Goal: Book appointment/travel/reservation

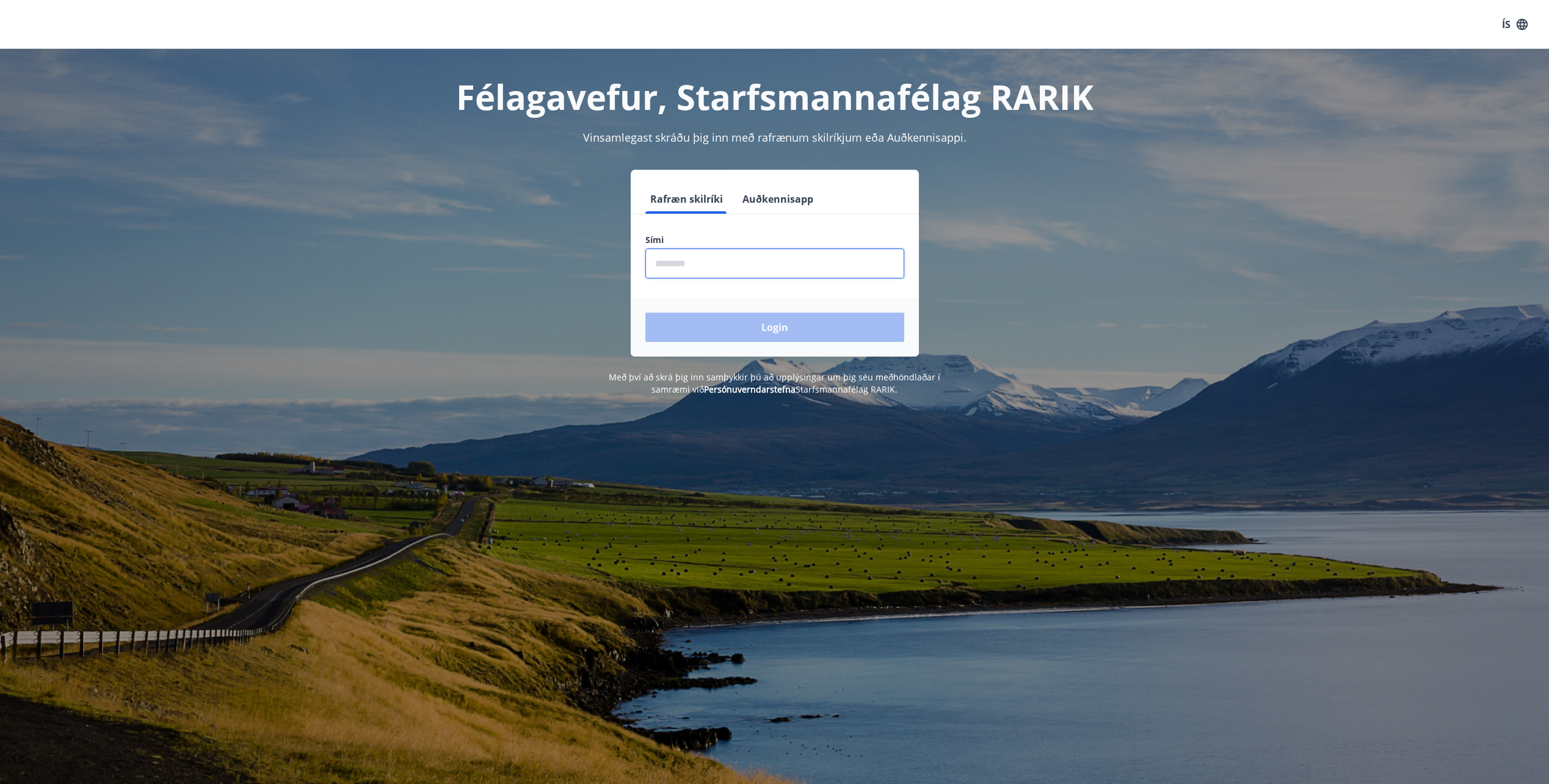
click at [735, 265] on input "phone" at bounding box center [774, 263] width 259 height 30
type input "********"
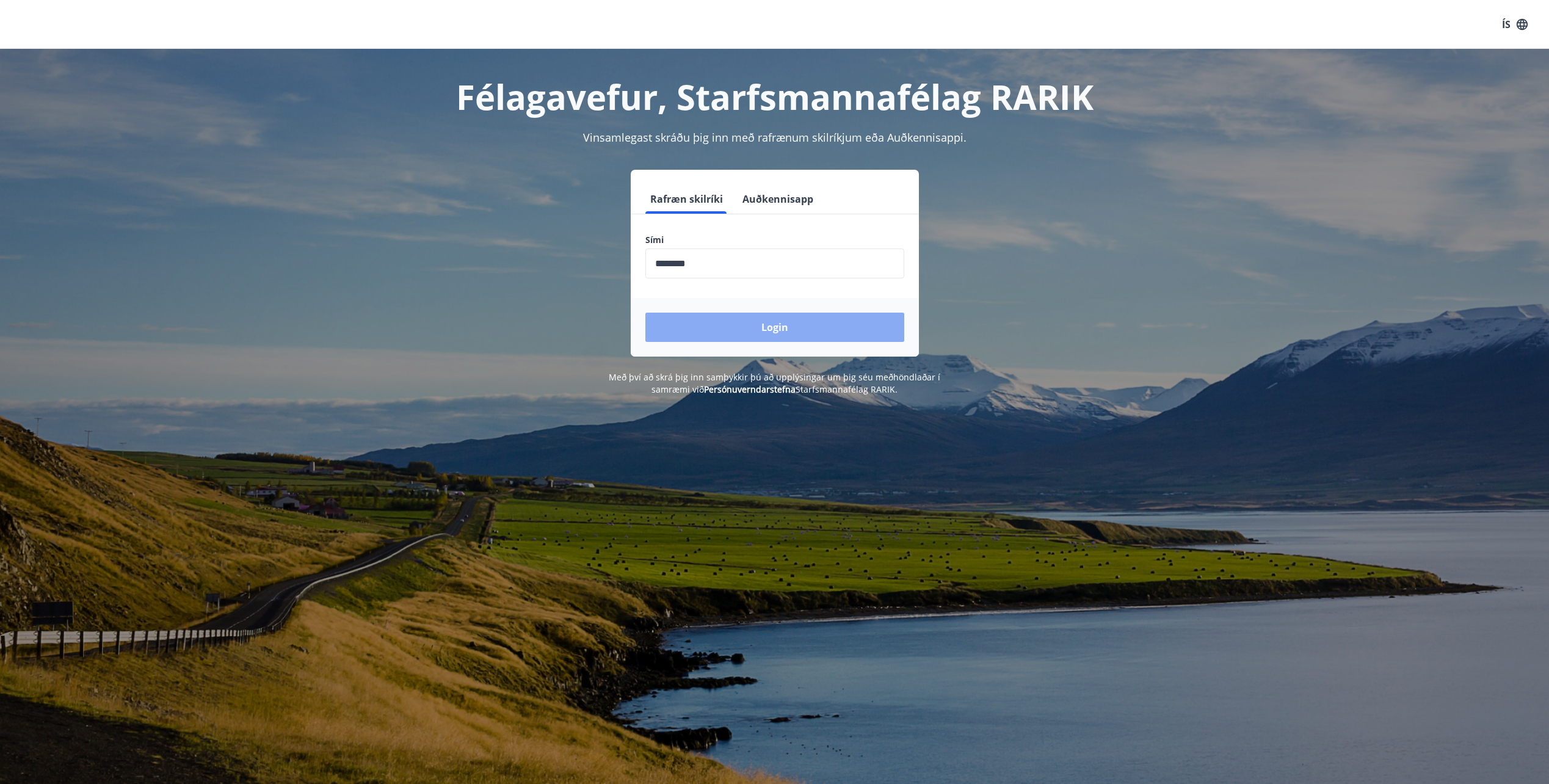
click at [742, 323] on button "Login" at bounding box center [774, 327] width 259 height 29
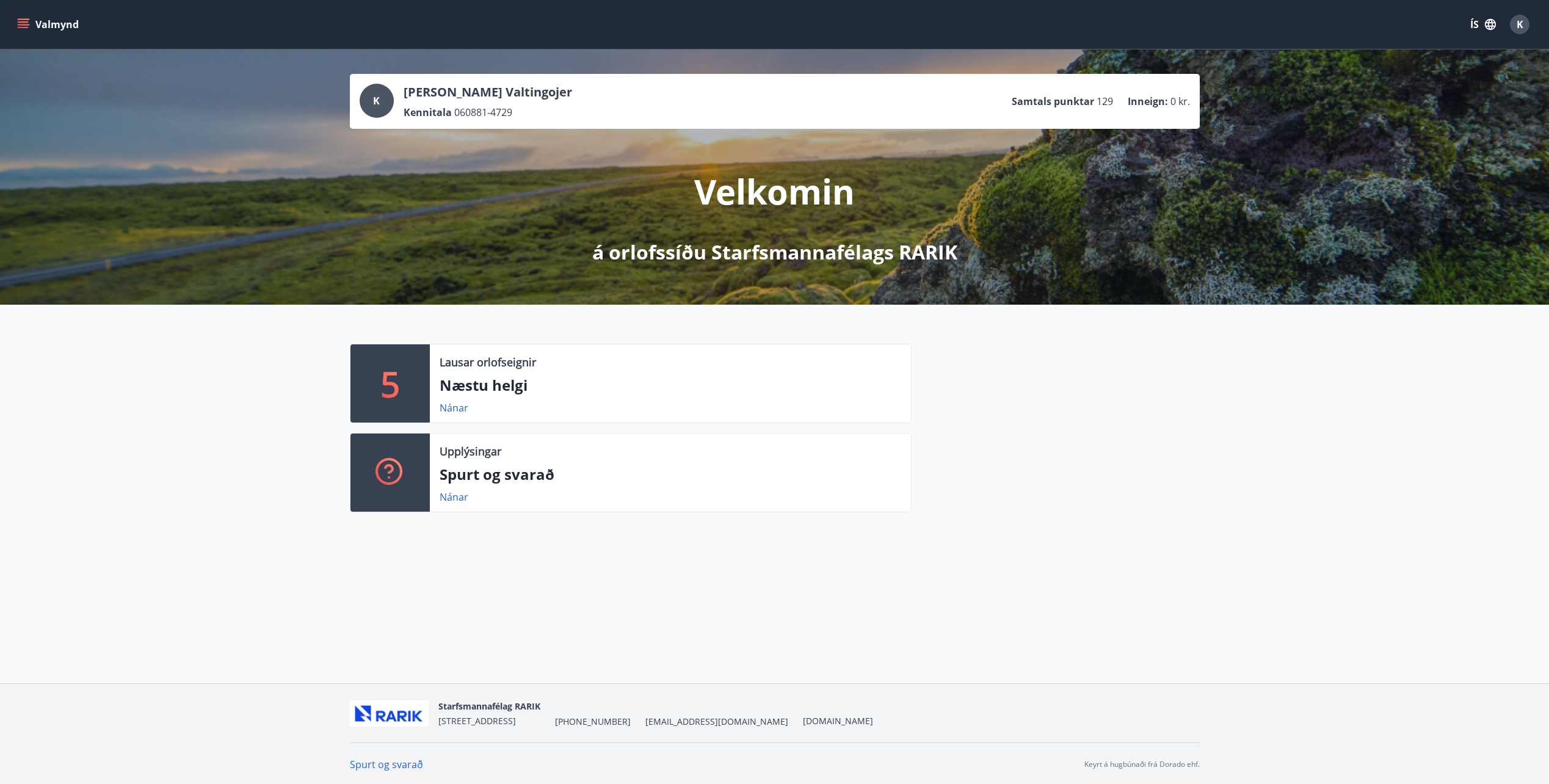
click at [28, 22] on icon "menu" at bounding box center [23, 22] width 11 height 1
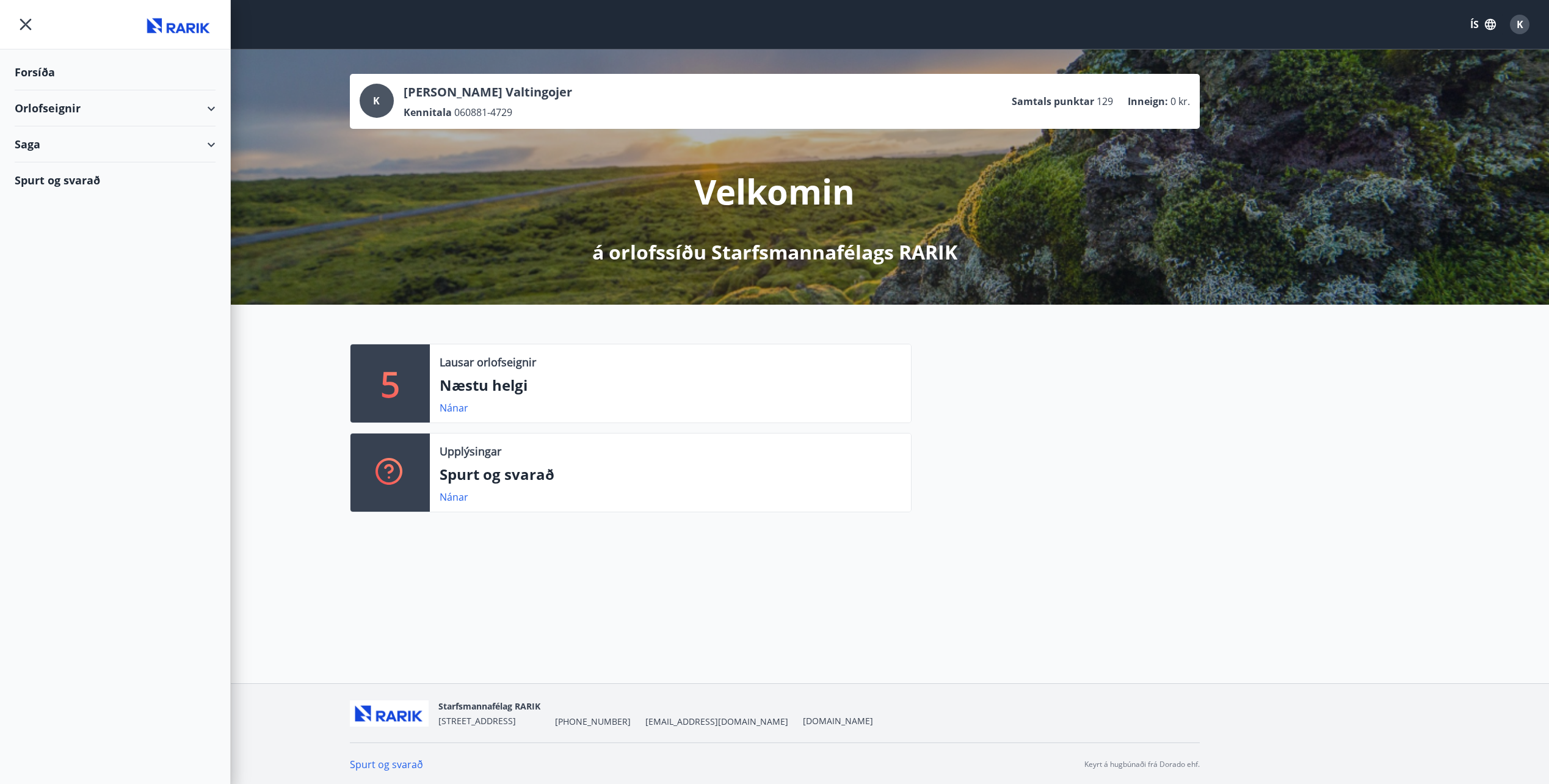
click at [53, 110] on div "Orlofseignir" at bounding box center [115, 108] width 201 height 36
click at [49, 168] on div "Bókunardagatal" at bounding box center [115, 165] width 181 height 26
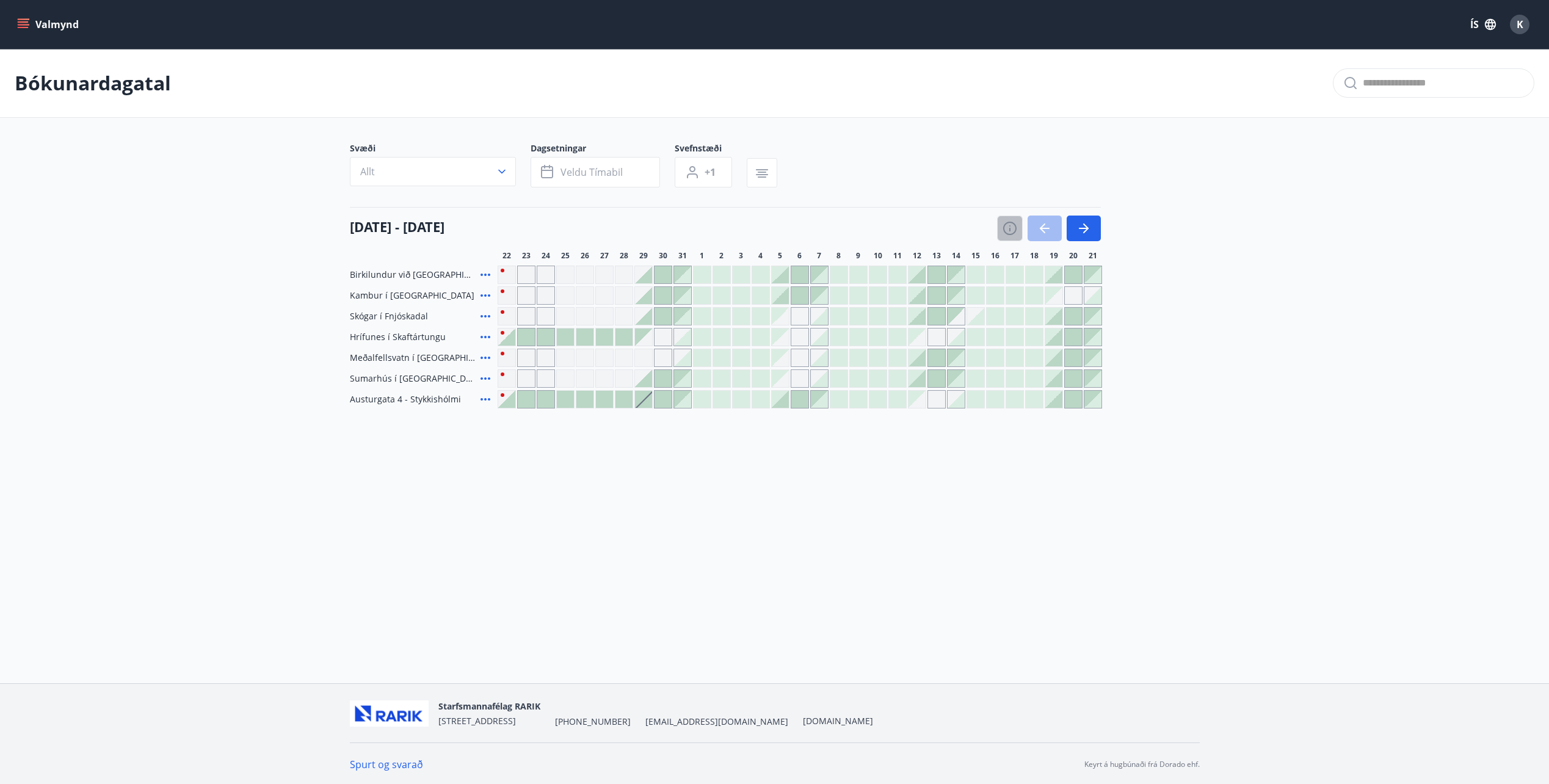
click at [1014, 225] on icon "button" at bounding box center [1010, 229] width 15 height 15
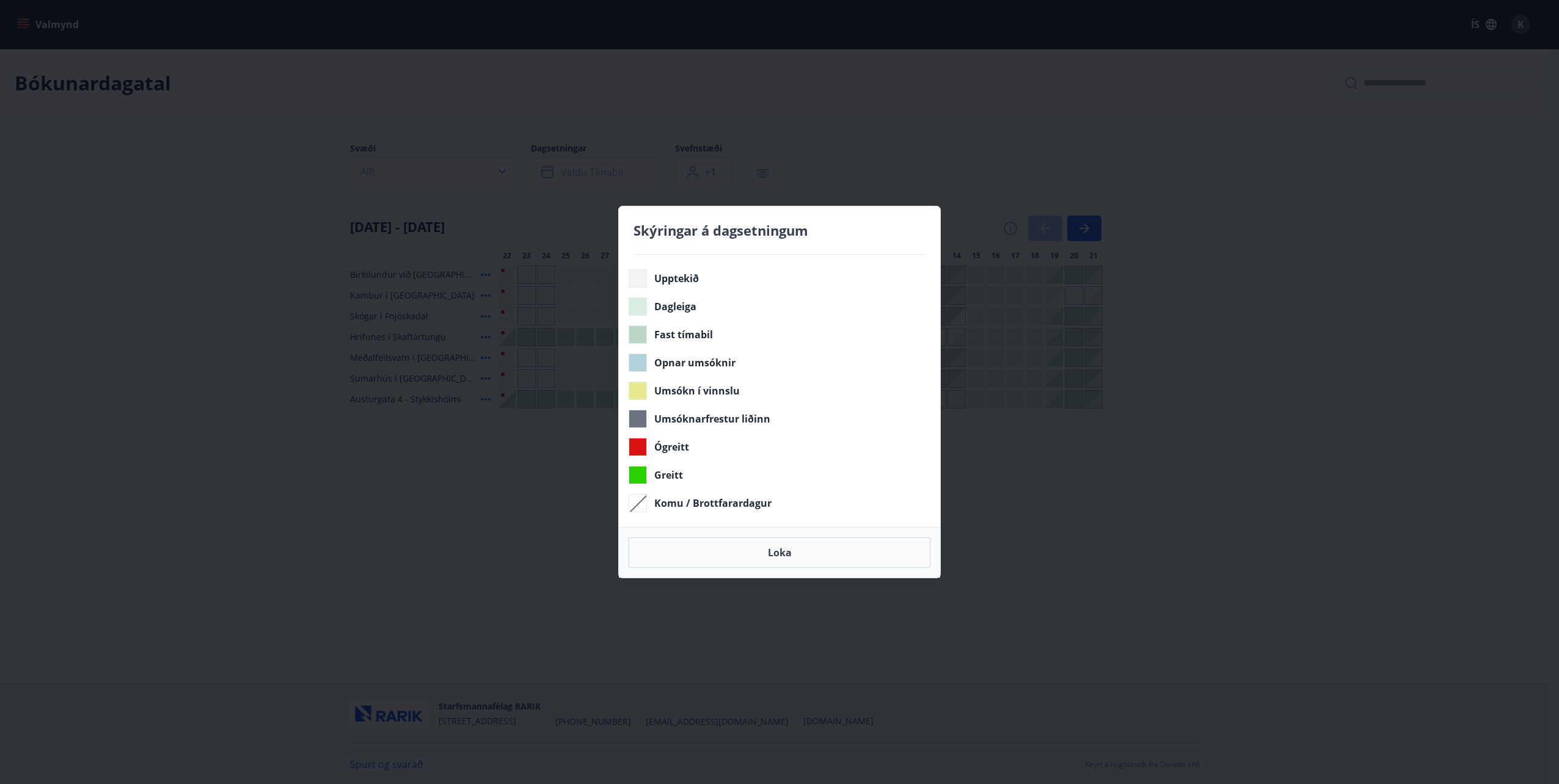
click at [892, 70] on div "Skýringar á dagsetningum Upptekið Dagleiga Fast tímabil Opnar umsóknir Umsókn í…" at bounding box center [779, 392] width 1559 height 784
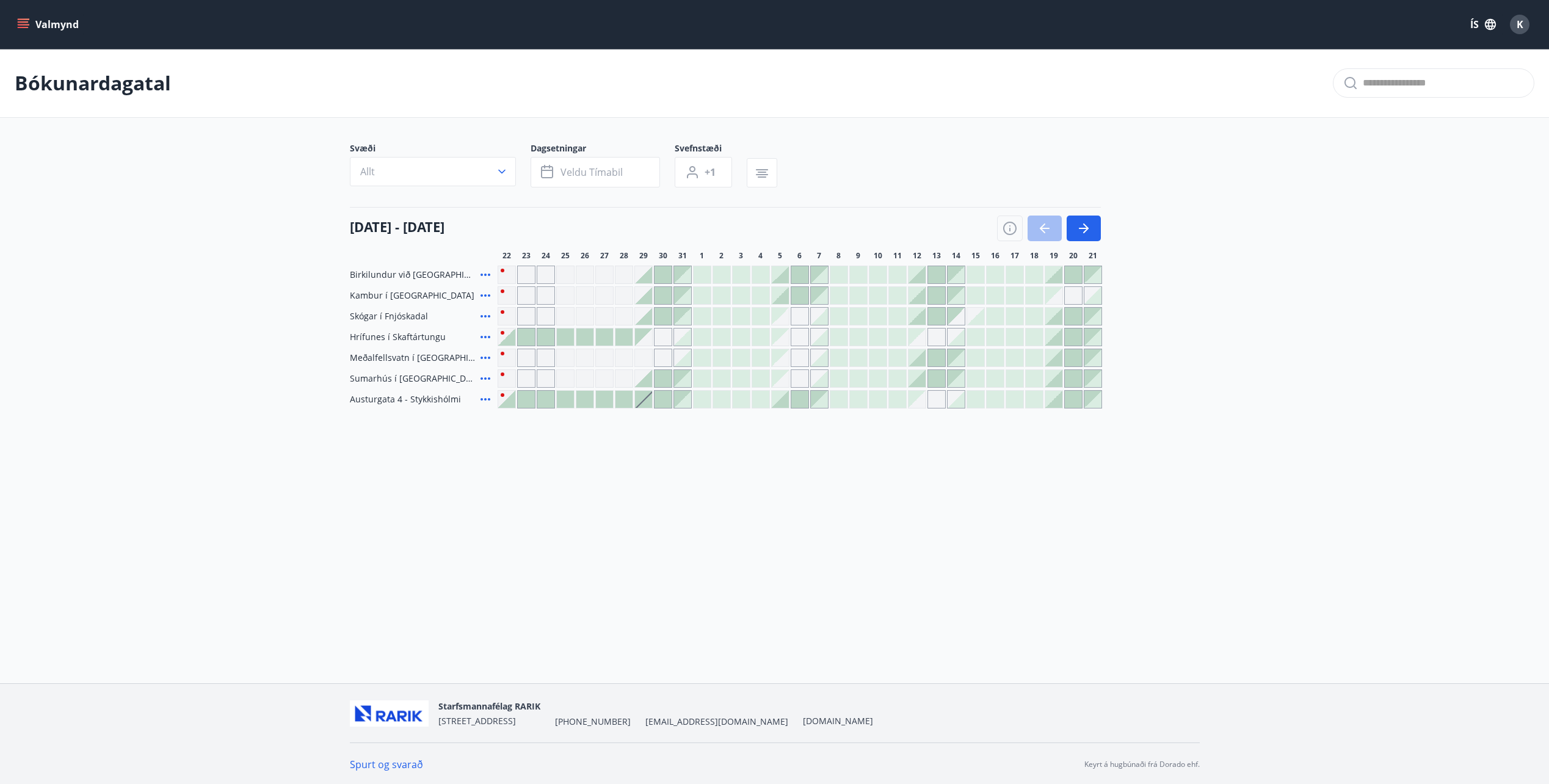
click at [645, 278] on div at bounding box center [643, 275] width 17 height 17
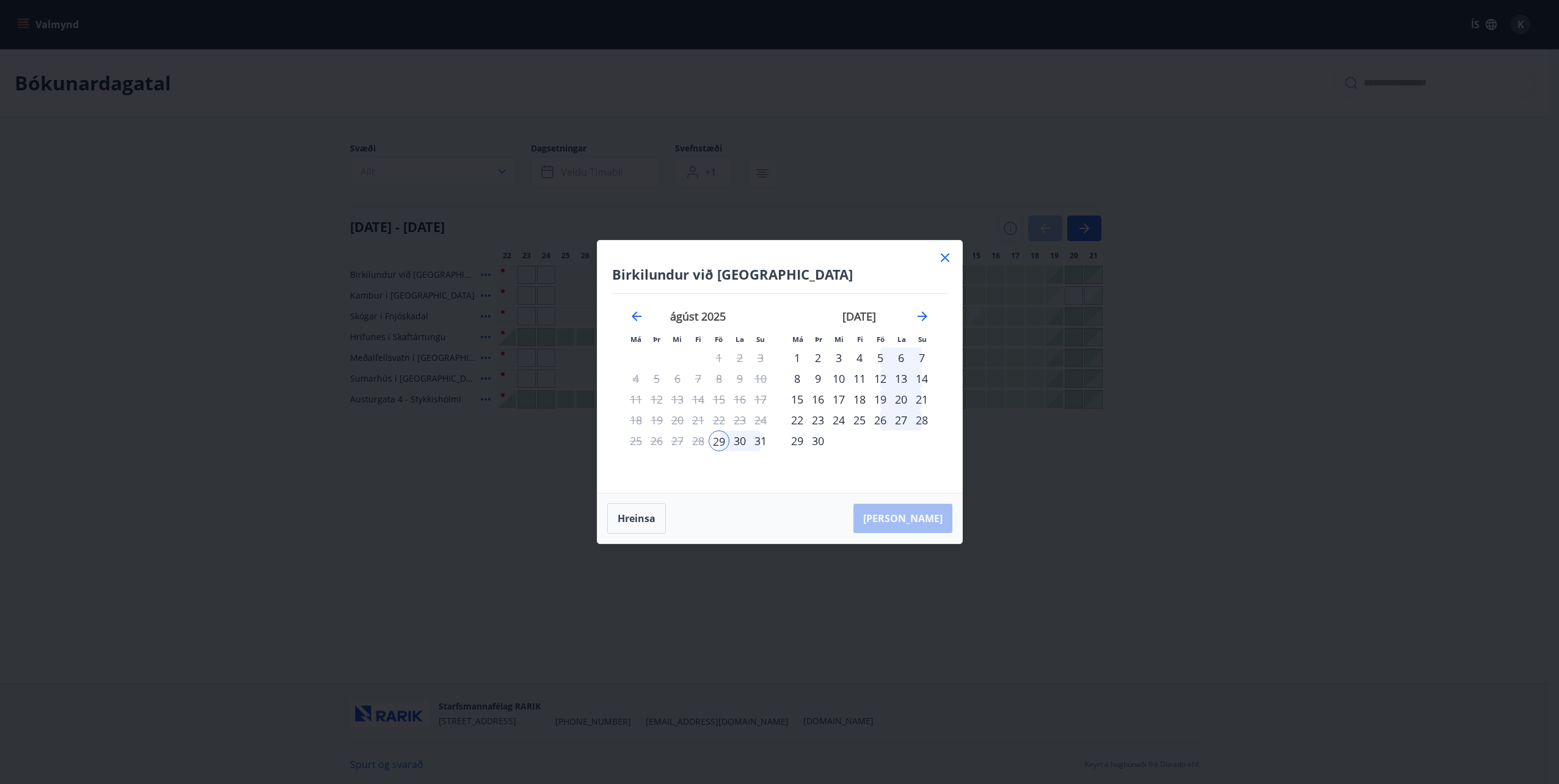
click at [758, 444] on div "31" at bounding box center [760, 441] width 21 height 21
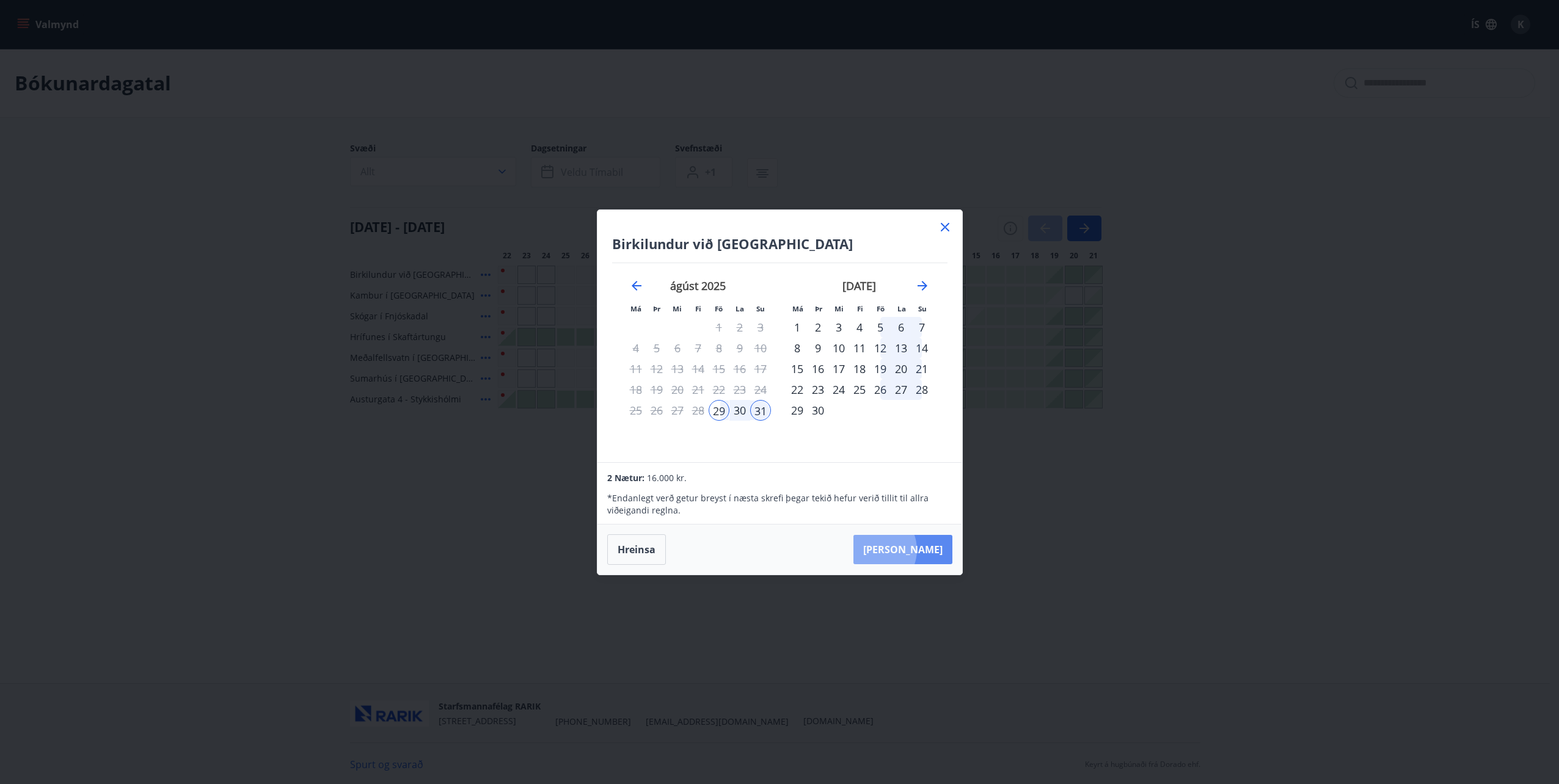
click at [911, 549] on button "[PERSON_NAME]" at bounding box center [902, 549] width 99 height 29
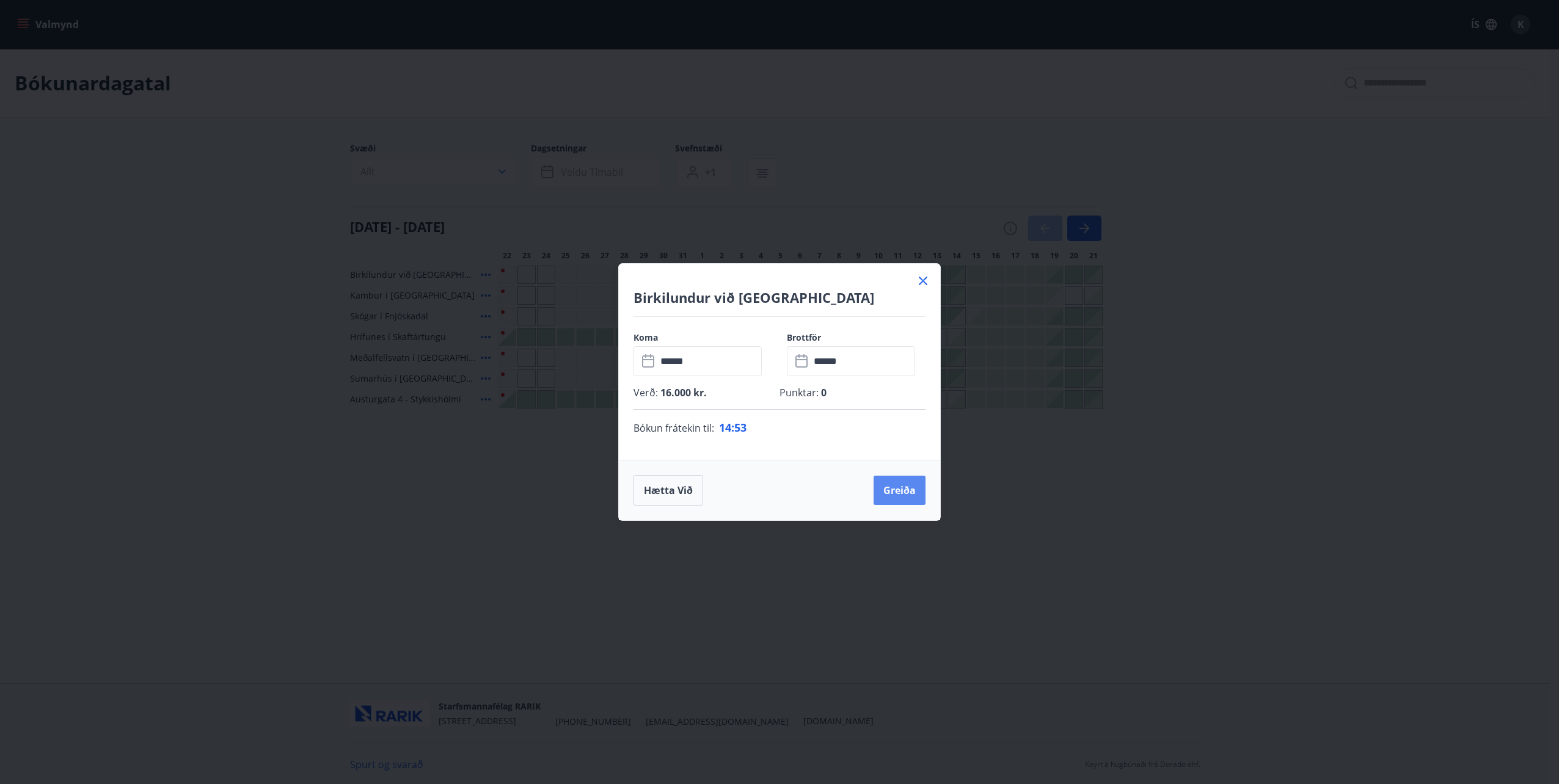
click at [894, 493] on button "Greiða" at bounding box center [899, 490] width 52 height 29
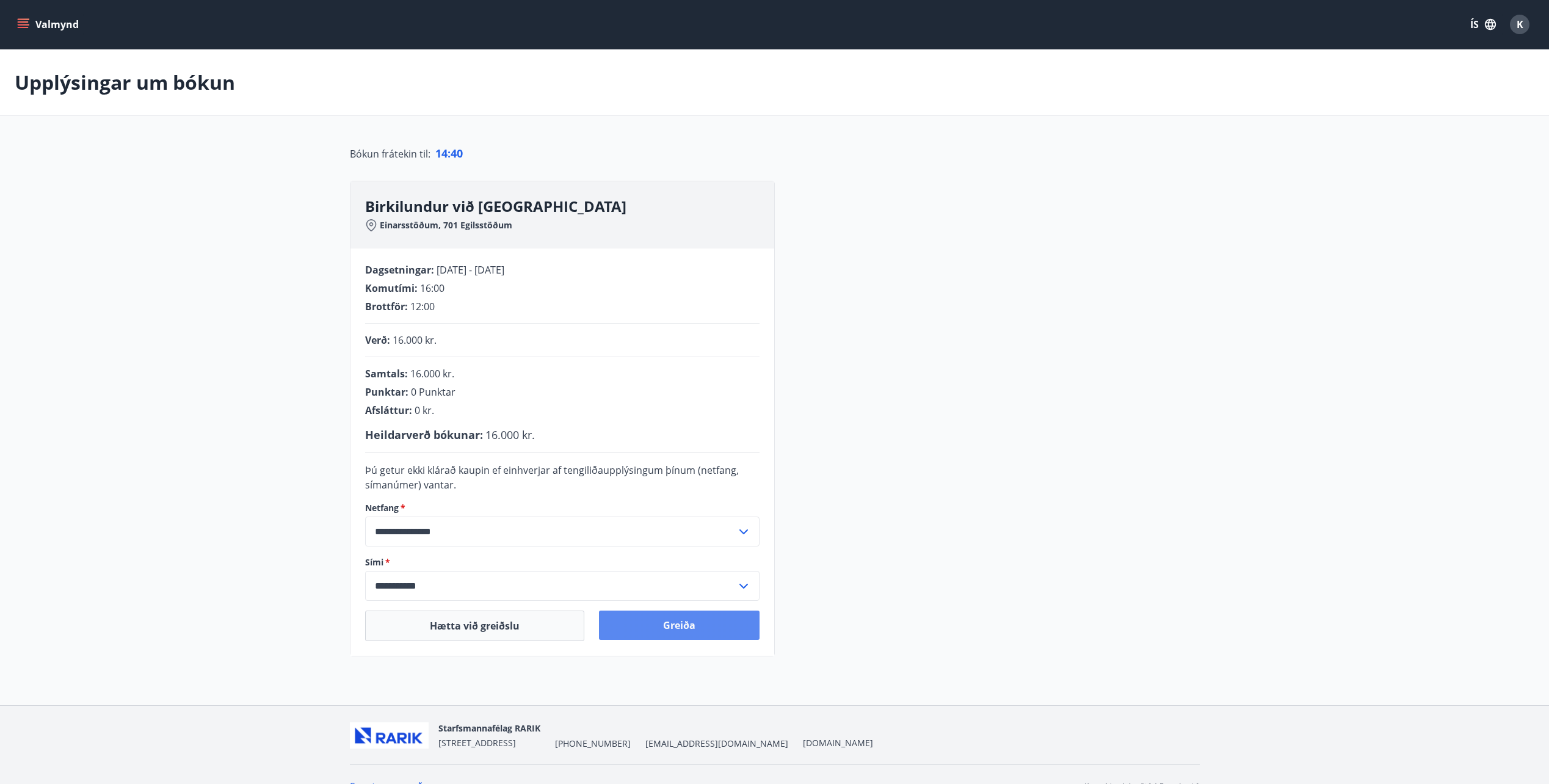
click at [718, 622] on button "Greiða" at bounding box center [679, 625] width 160 height 29
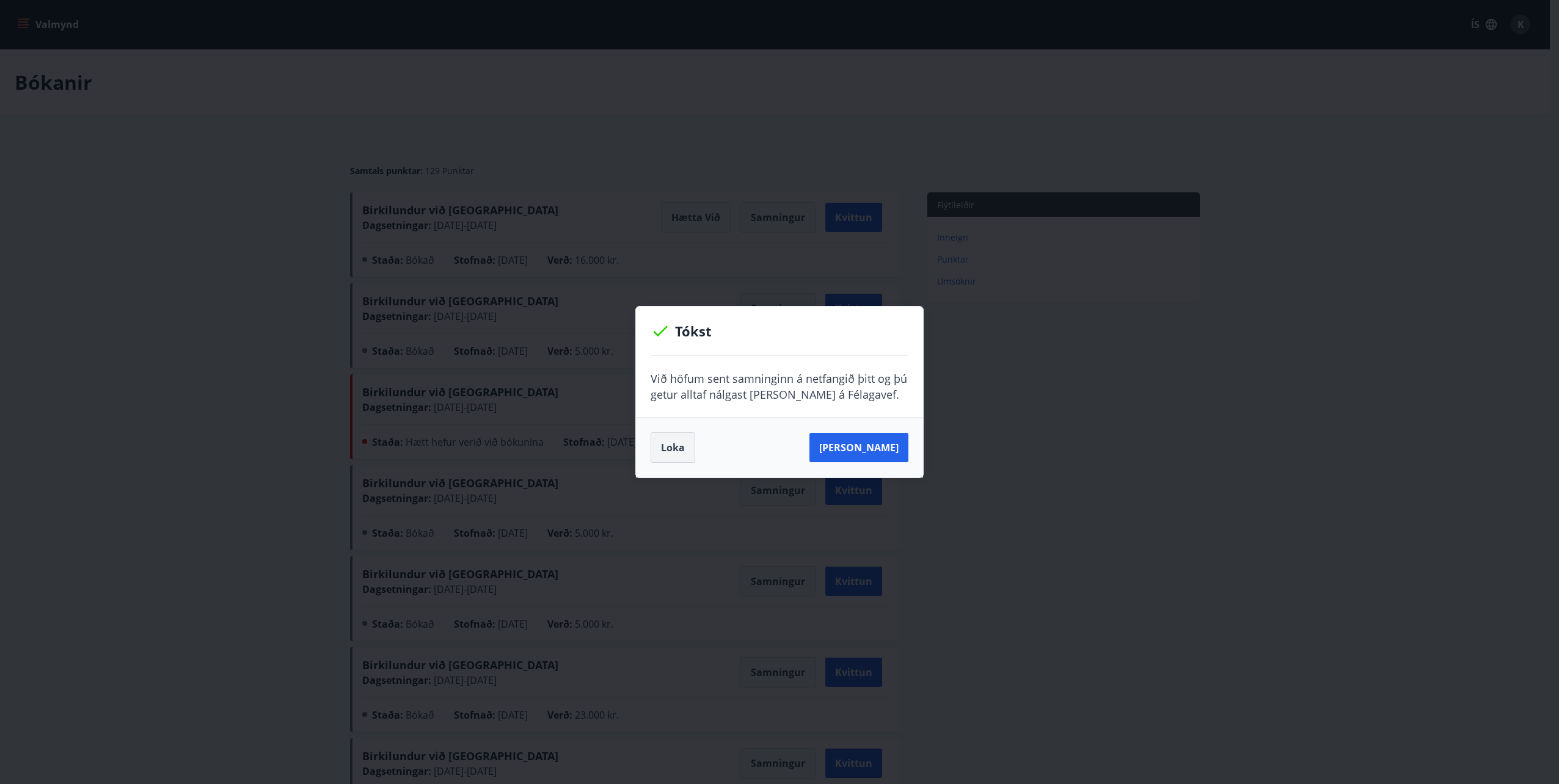
click at [680, 454] on button "Loka" at bounding box center [673, 448] width 45 height 31
